Goal: Navigation & Orientation: Go to known website

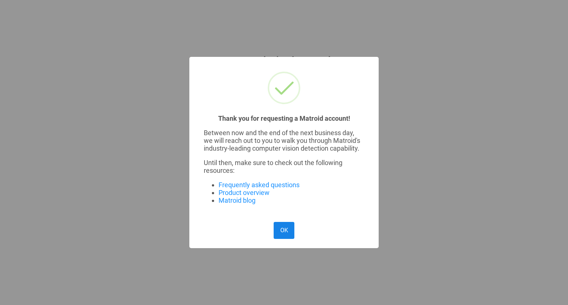
click at [288, 239] on button "OK" at bounding box center [284, 230] width 21 height 17
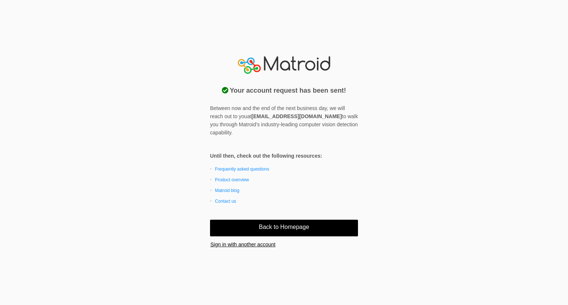
click at [285, 227] on span "Back to Homepage" at bounding box center [284, 227] width 50 height 11
click at [262, 232] on span "Back to Homepage" at bounding box center [284, 227] width 50 height 11
